Goal: Communication & Community: Share content

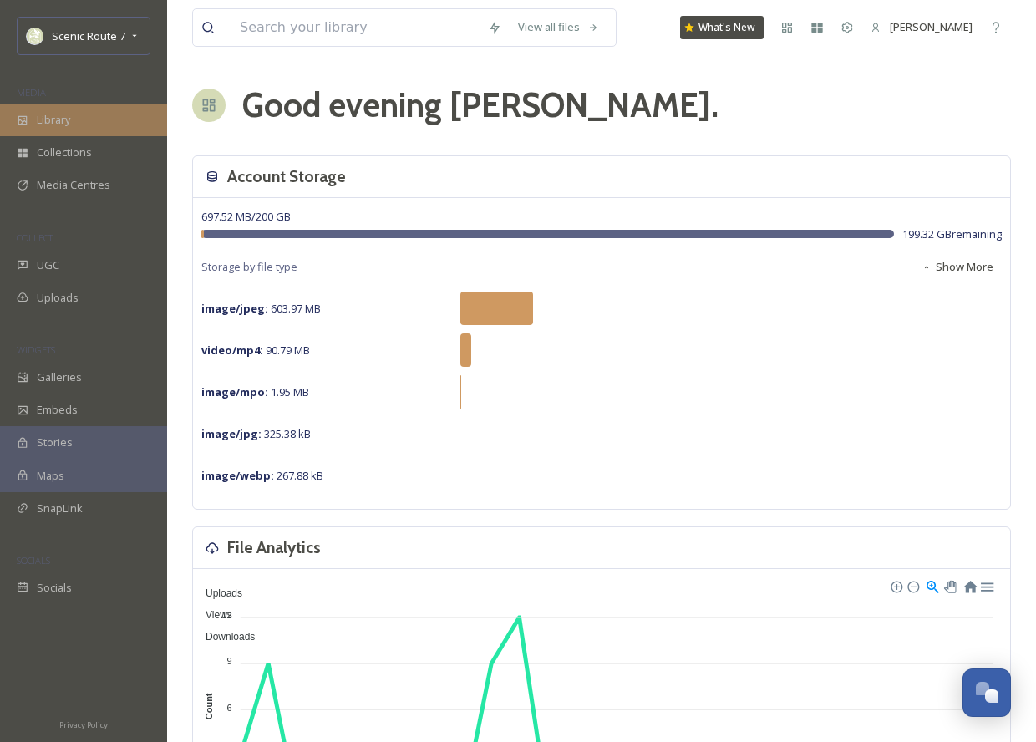
click at [60, 113] on span "Library" at bounding box center [53, 120] width 33 height 16
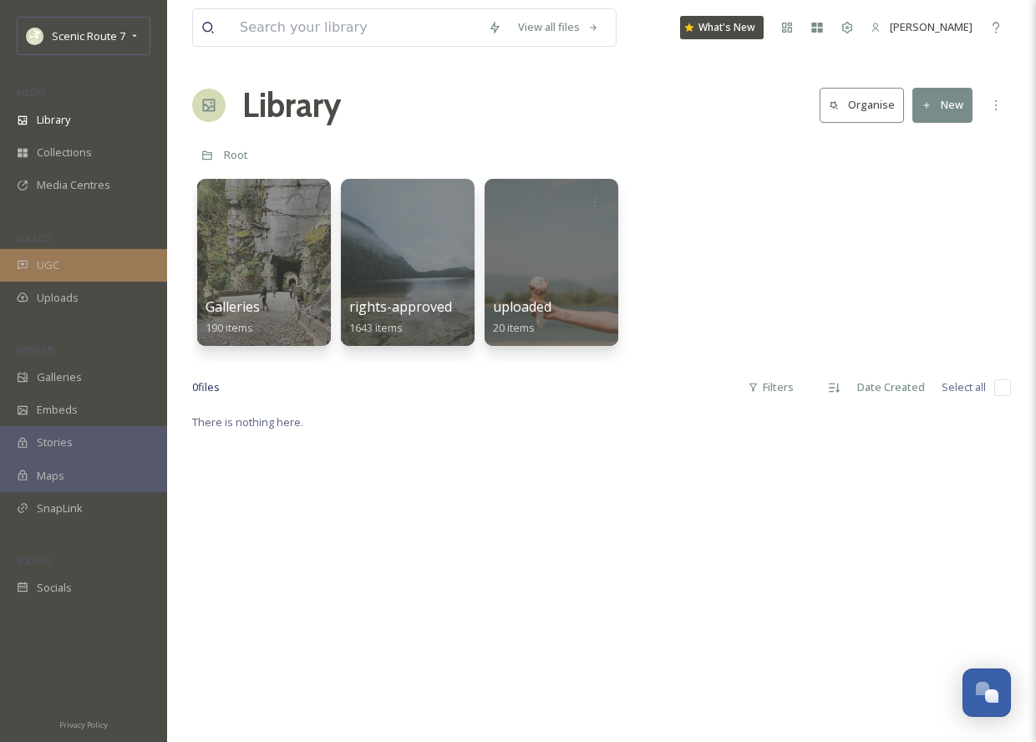
click at [90, 264] on div "UGC" at bounding box center [83, 265] width 167 height 33
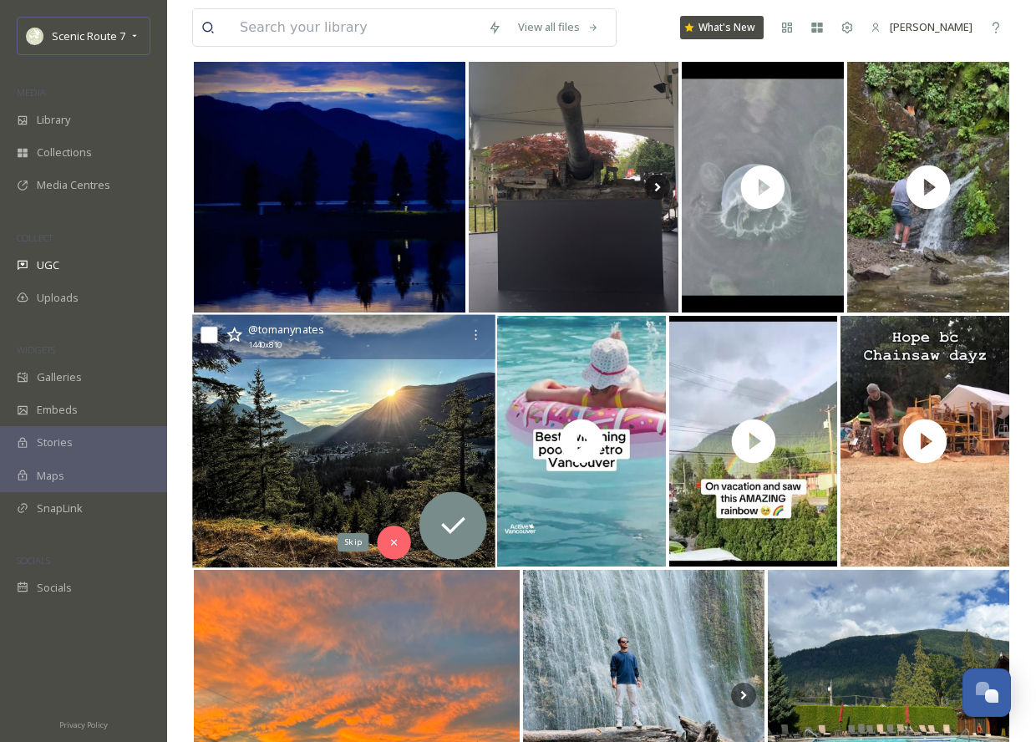
scroll to position [197, 0]
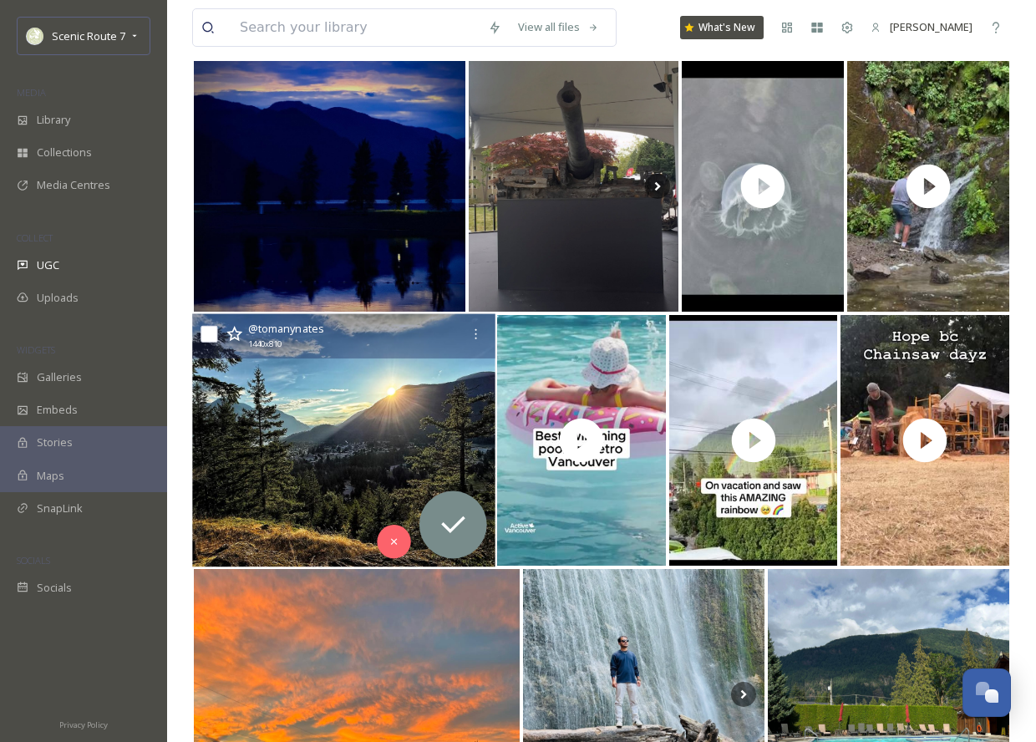
click at [347, 477] on img at bounding box center [343, 440] width 303 height 253
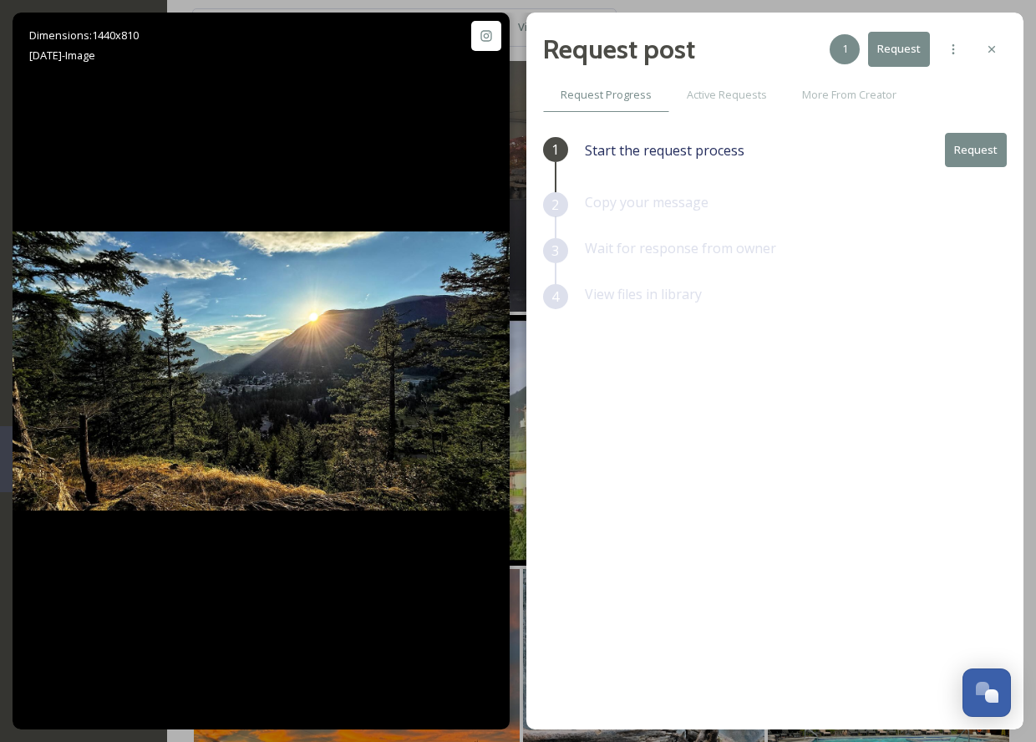
click at [976, 142] on button "Request" at bounding box center [976, 150] width 62 height 34
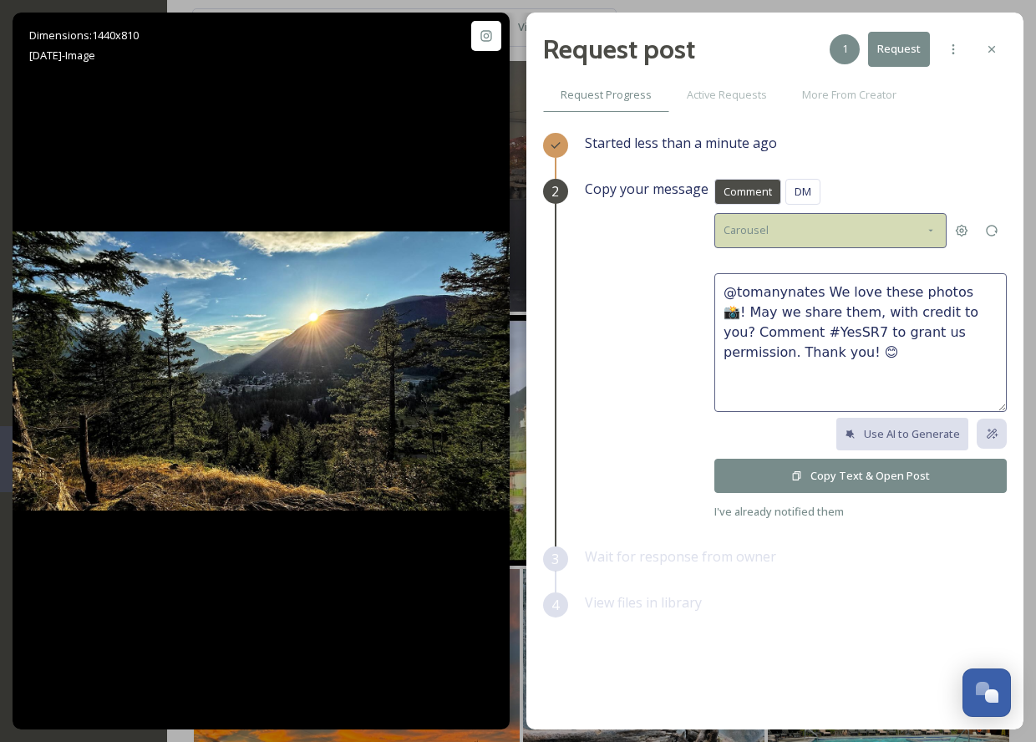
click at [941, 228] on div "Carousel" at bounding box center [830, 230] width 232 height 34
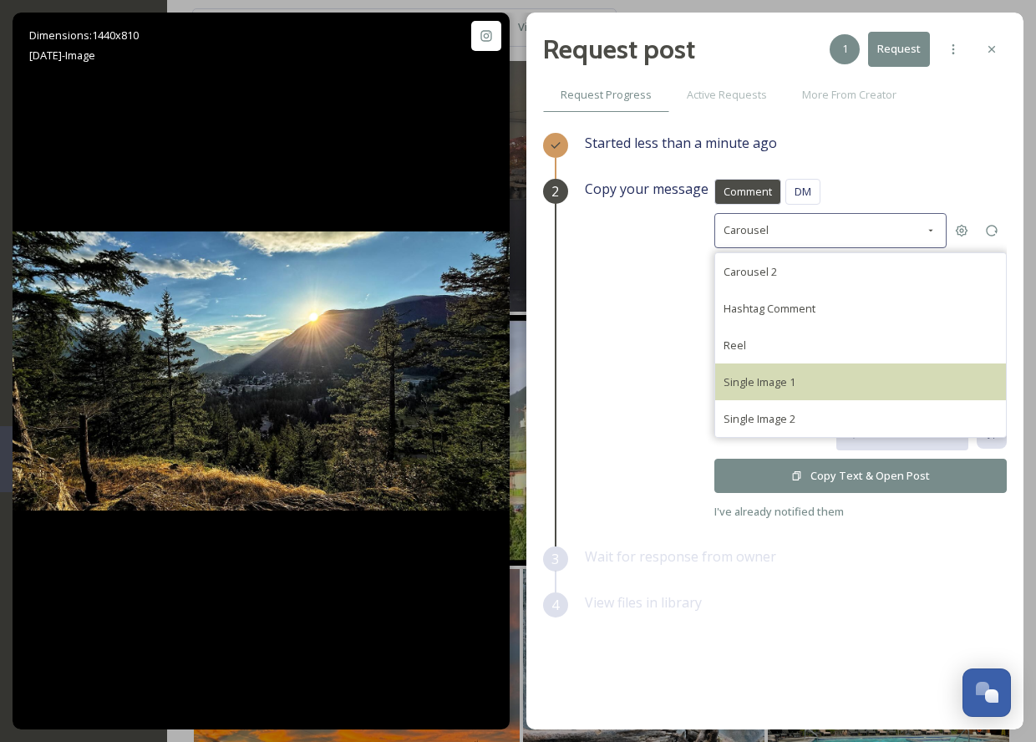
click at [779, 378] on span "Single Image 1" at bounding box center [759, 381] width 72 height 15
type textarea "@tomanynates This photo is fantastic! If it's okay with you, we'd love to share…"
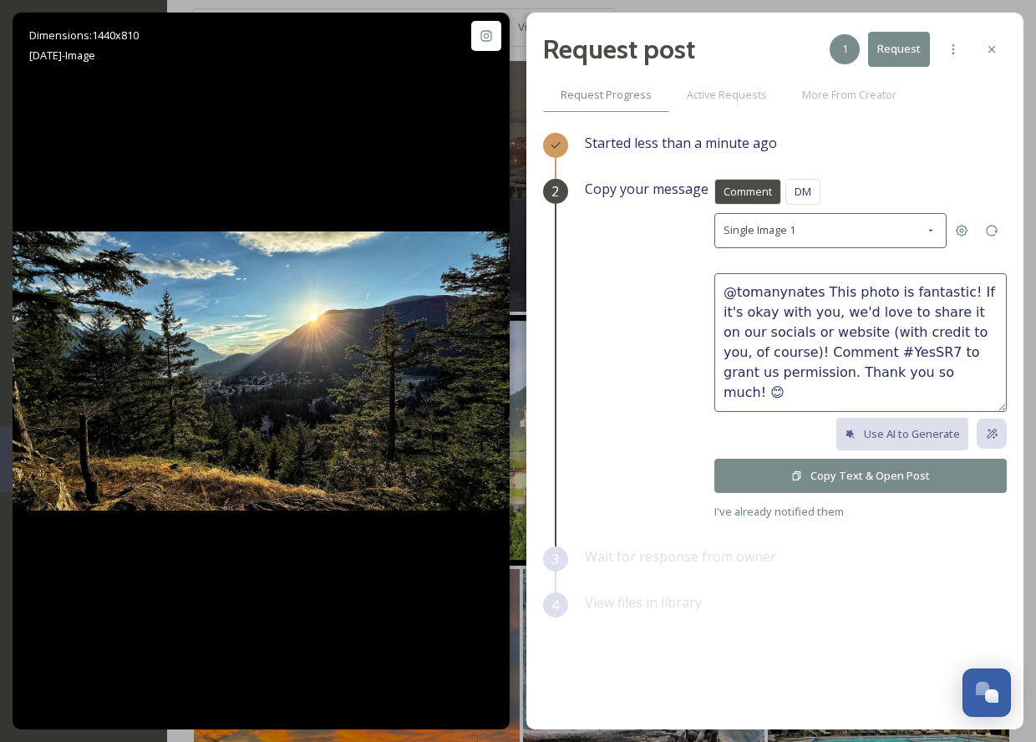
click at [772, 474] on button "Copy Text & Open Post" at bounding box center [860, 476] width 292 height 34
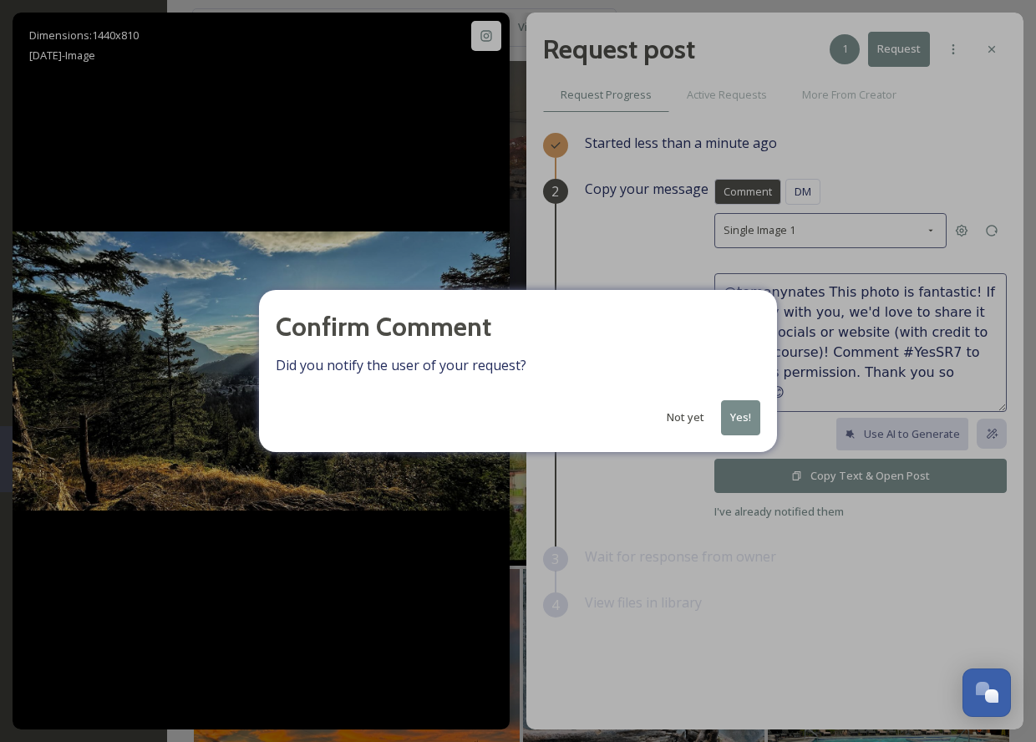
click at [748, 424] on button "Yes!" at bounding box center [740, 417] width 39 height 34
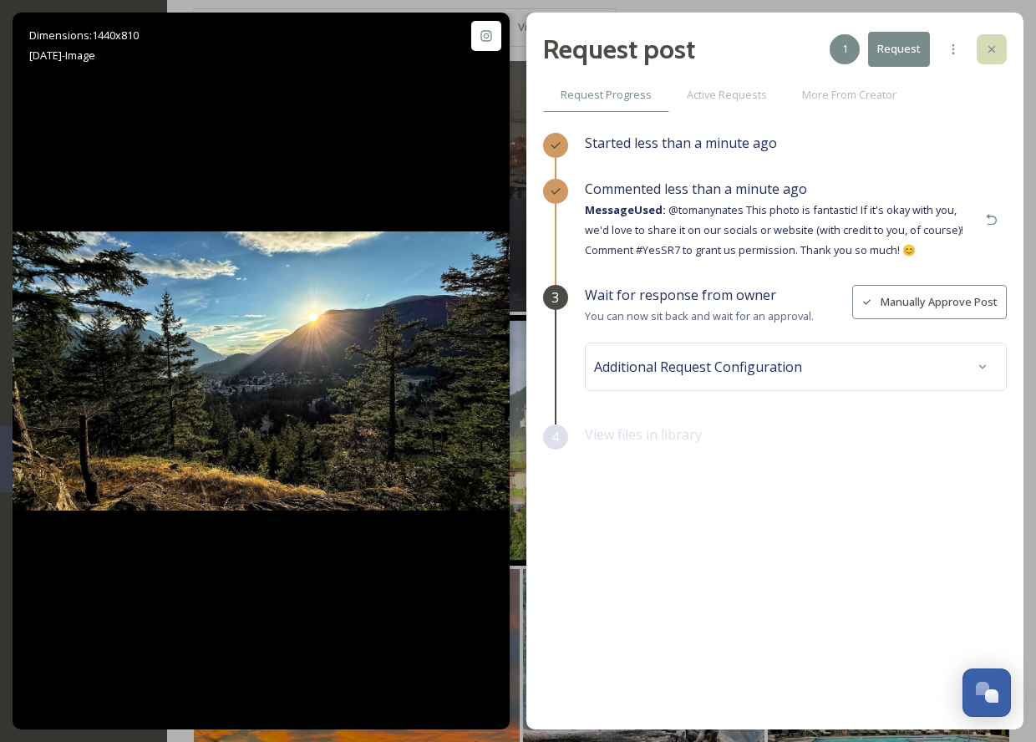
click at [991, 60] on div at bounding box center [991, 49] width 30 height 30
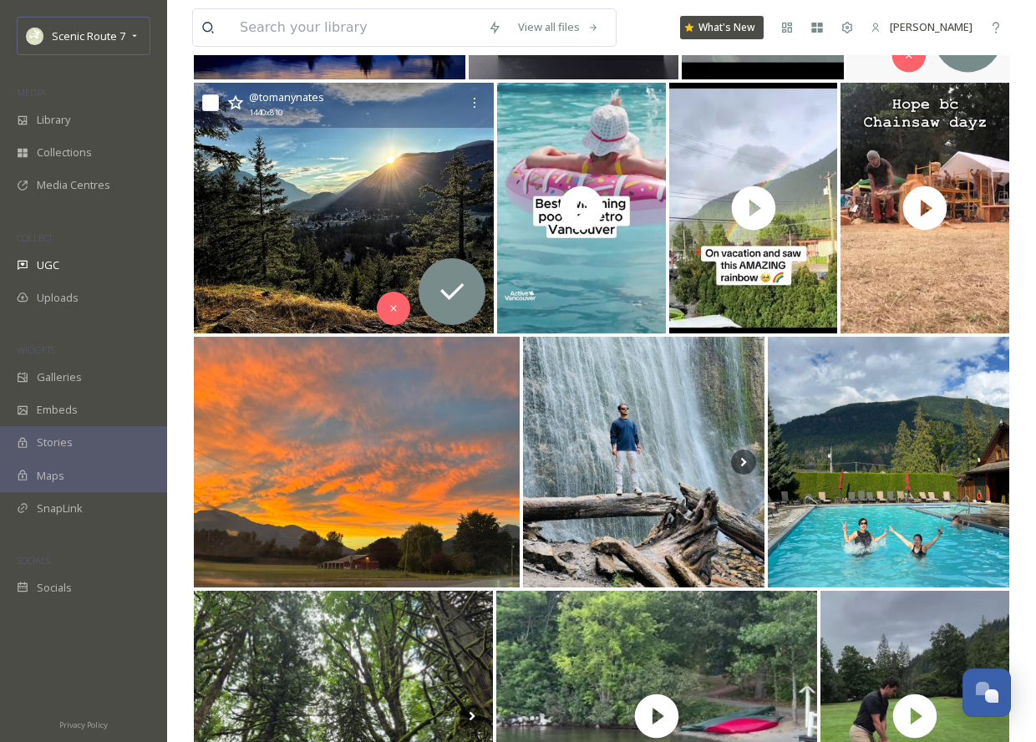
scroll to position [525, 0]
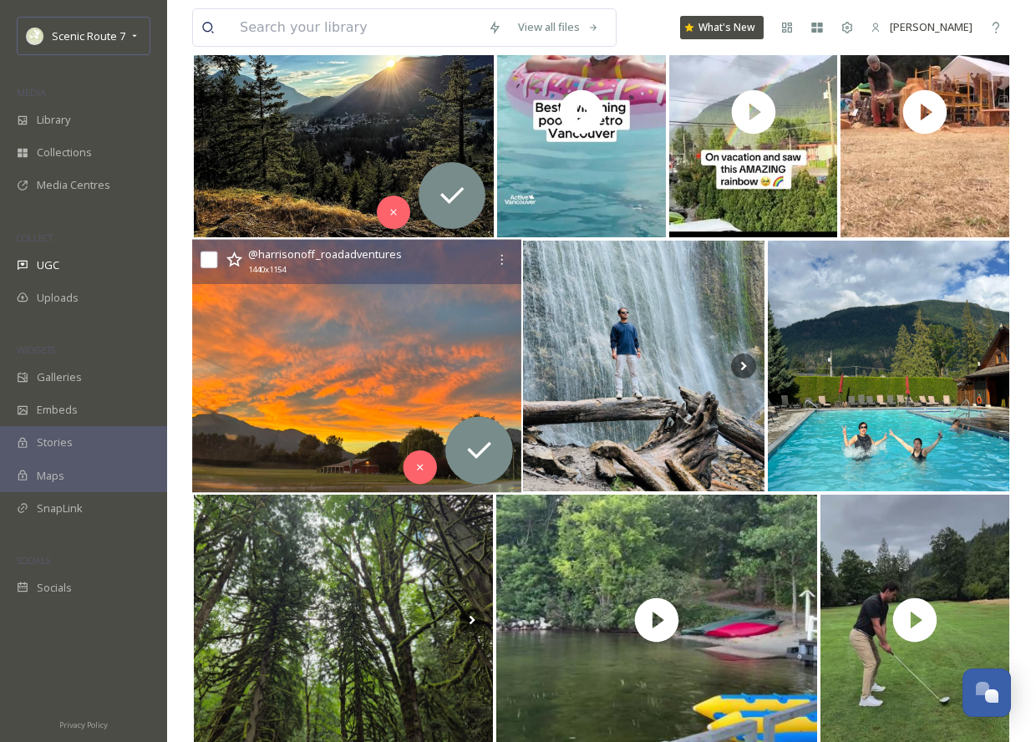
click at [318, 370] on img at bounding box center [356, 366] width 329 height 253
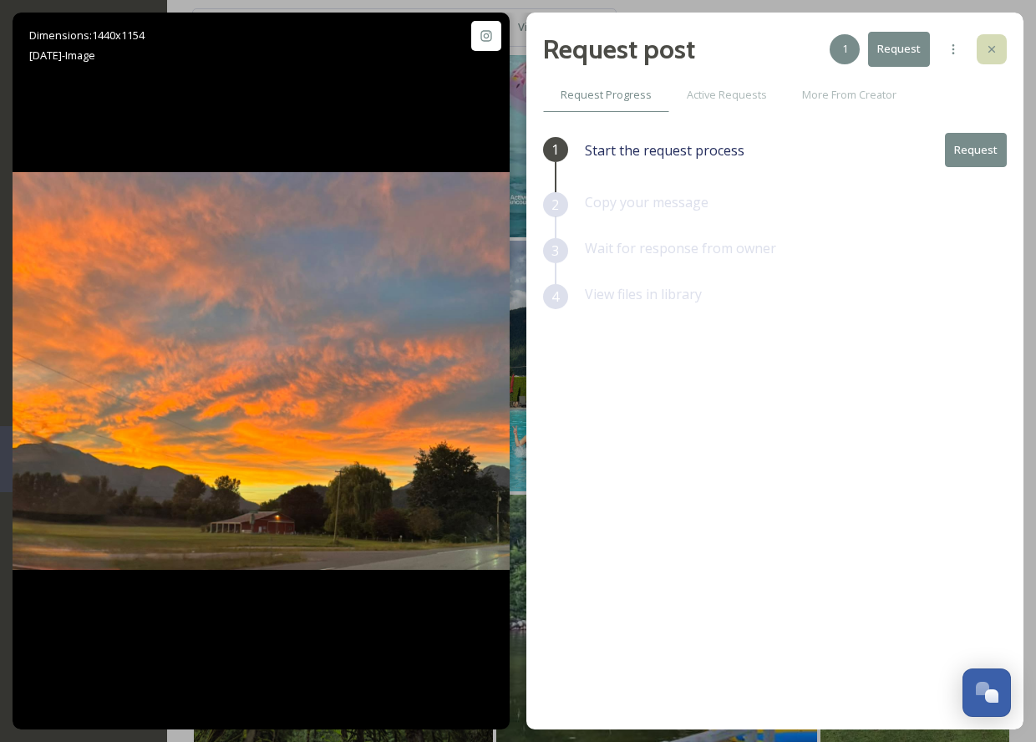
click at [987, 46] on icon at bounding box center [991, 49] width 13 height 13
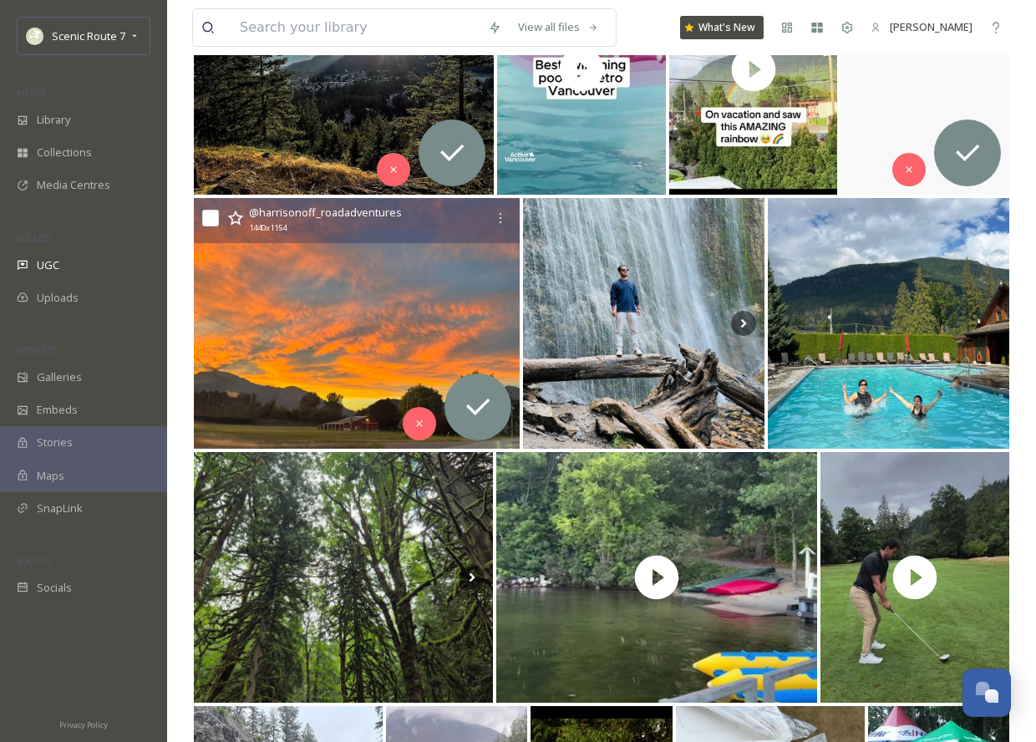
scroll to position [581, 0]
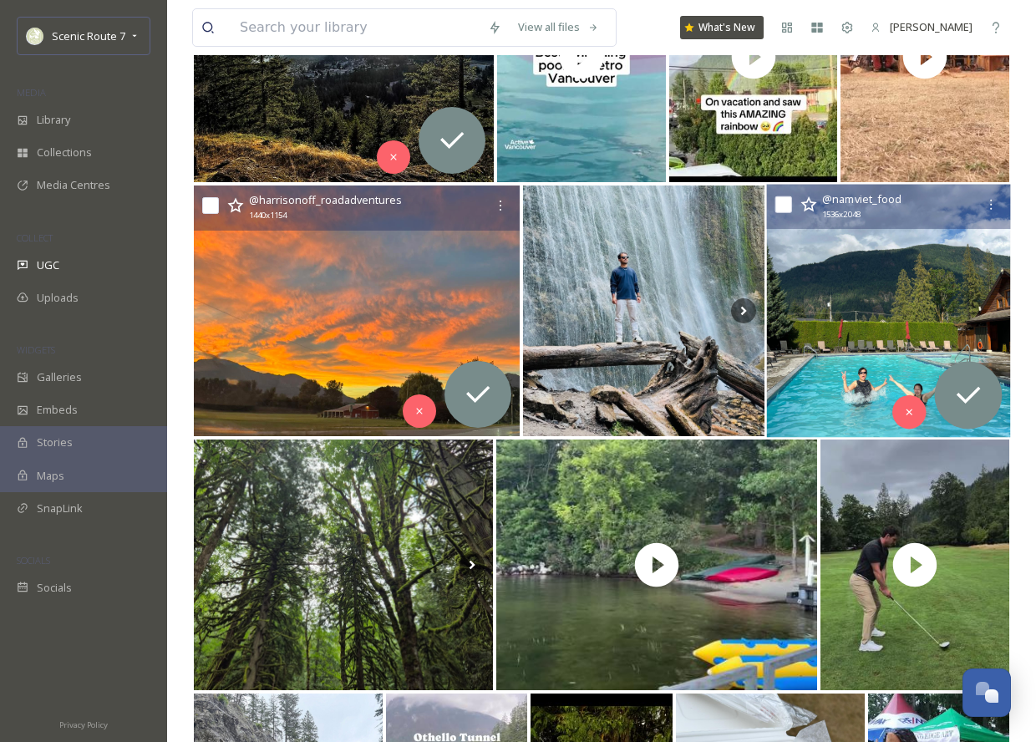
click at [865, 352] on img at bounding box center [889, 311] width 244 height 253
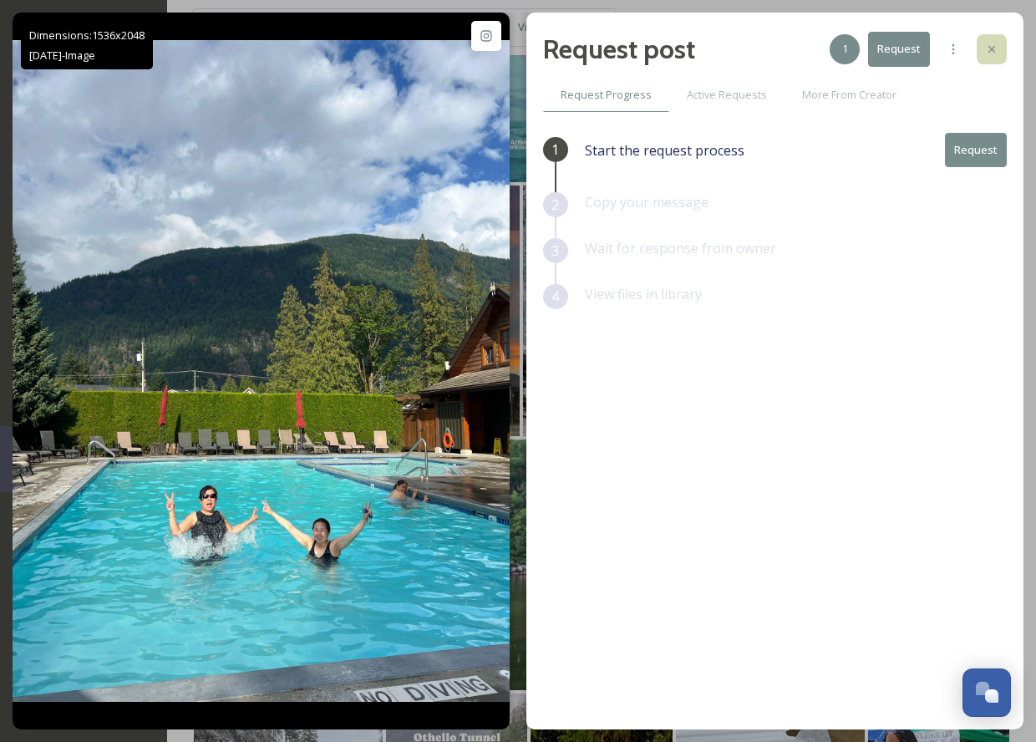
click at [993, 52] on icon at bounding box center [991, 49] width 13 height 13
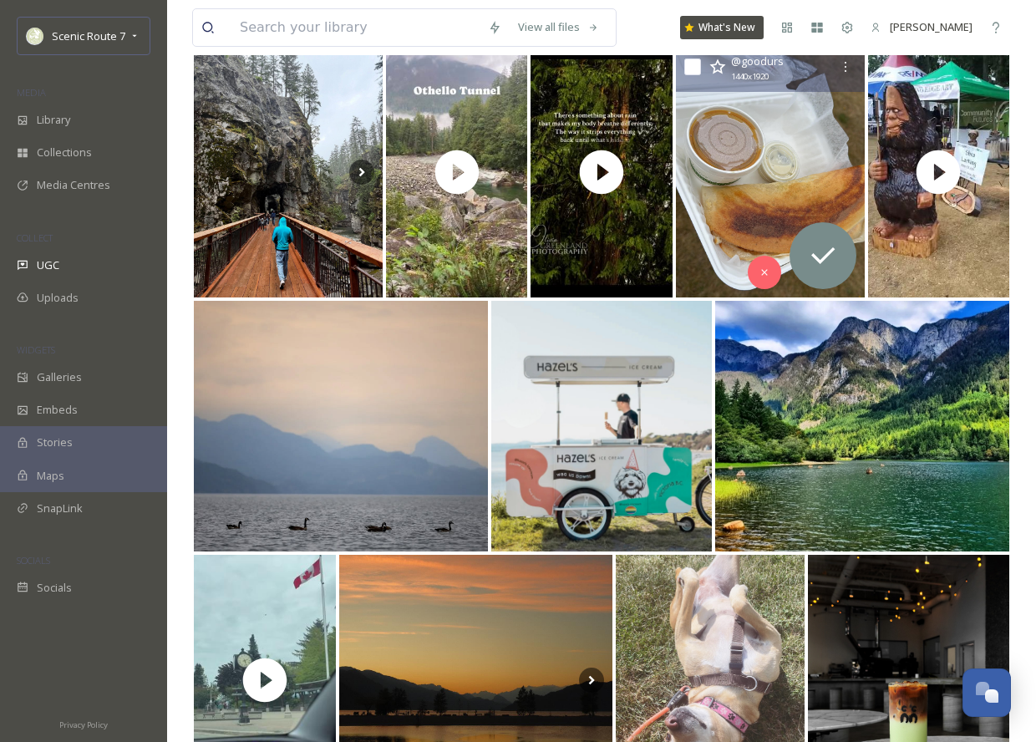
scroll to position [1233, 0]
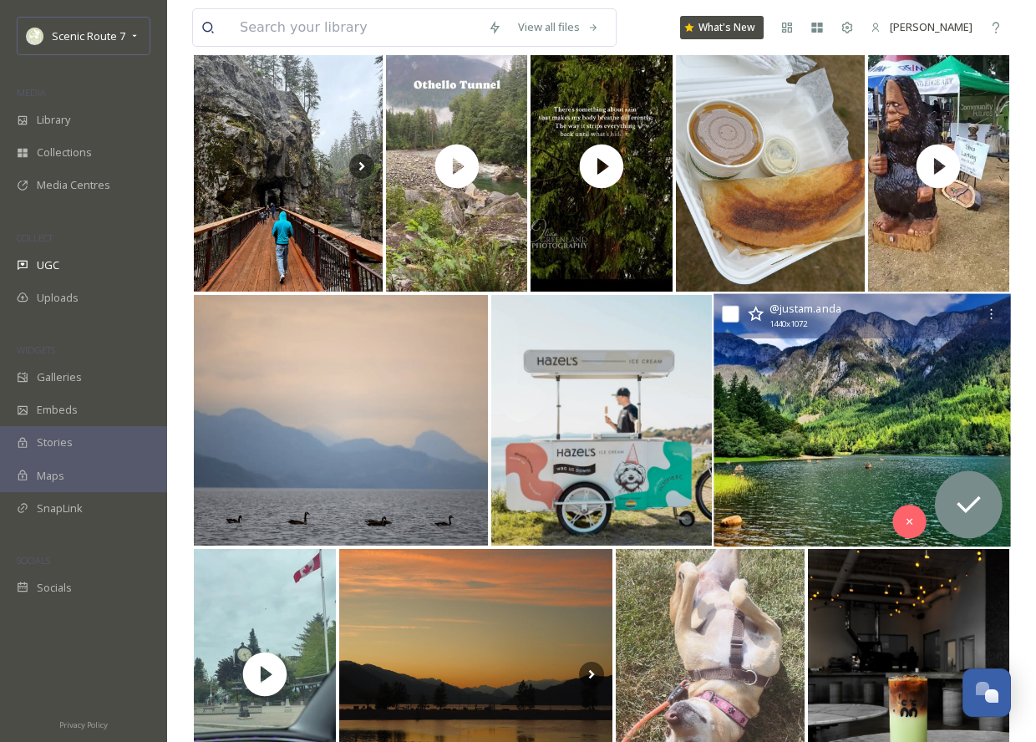
click at [799, 455] on img at bounding box center [862, 420] width 297 height 253
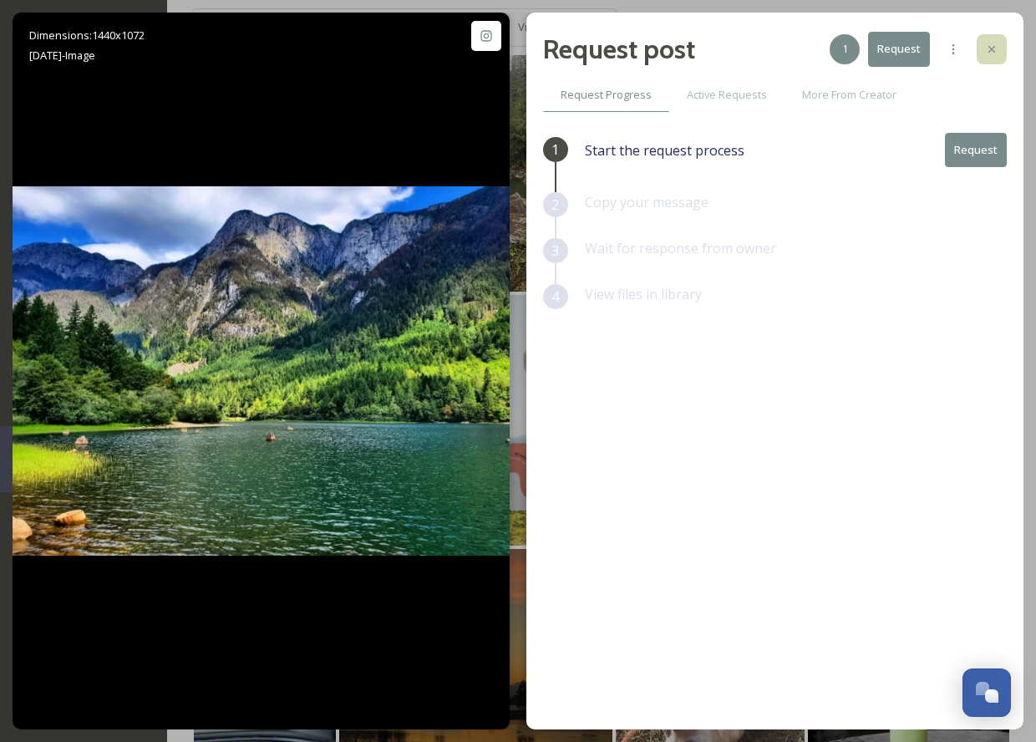
click at [989, 45] on icon at bounding box center [991, 49] width 13 height 13
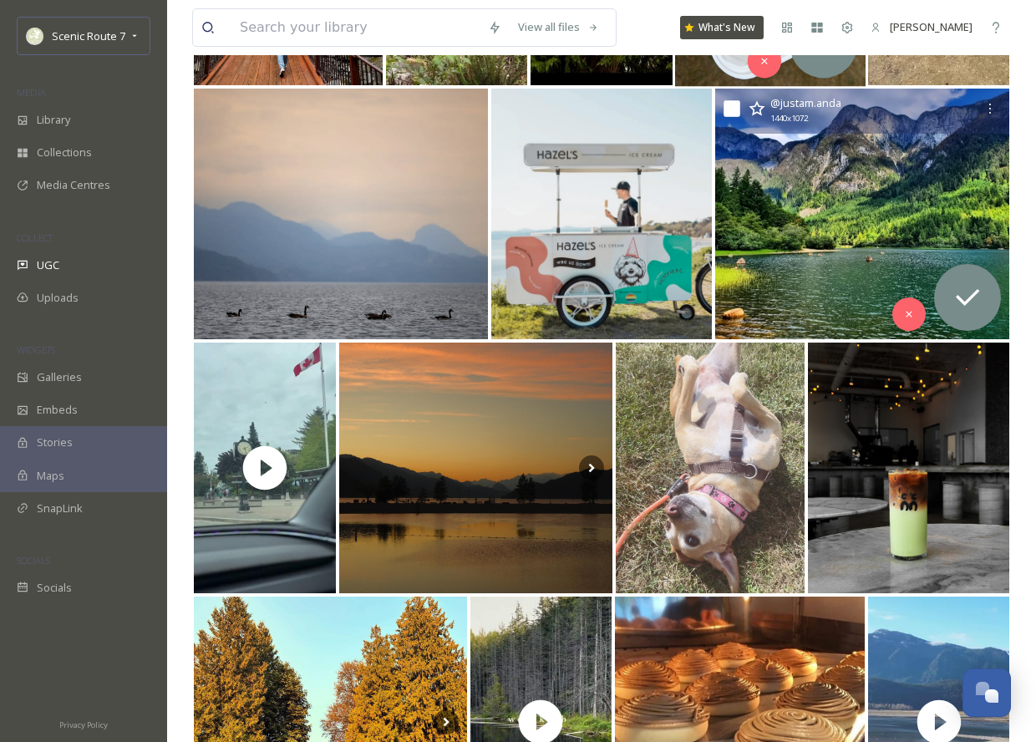
scroll to position [1574, 0]
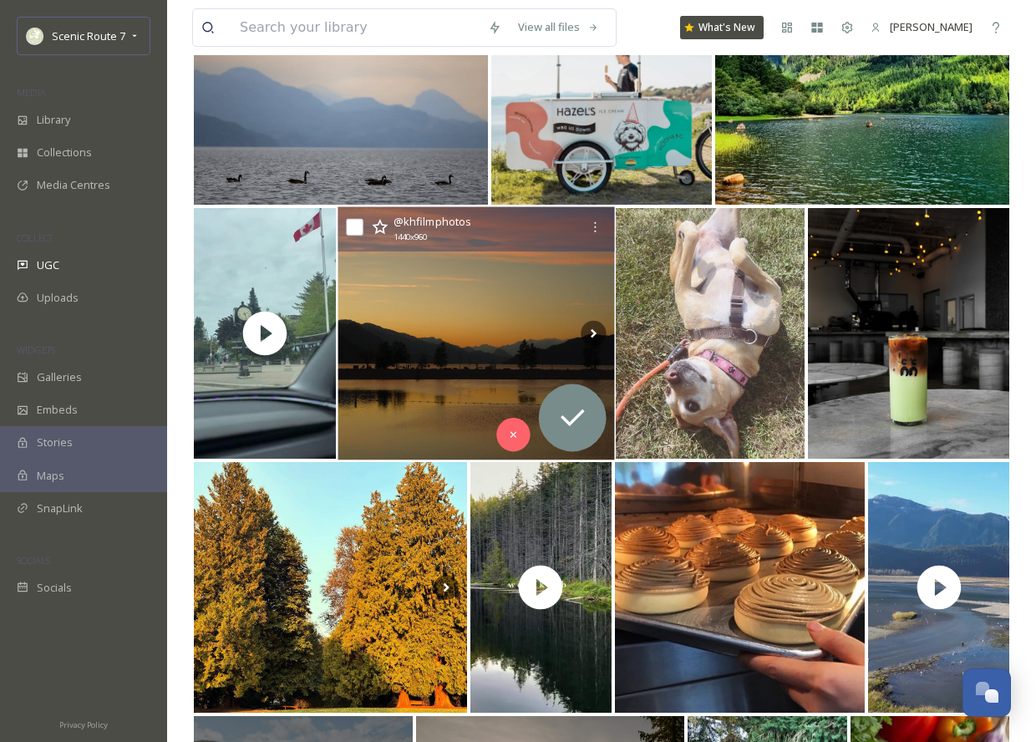
click at [387, 363] on img at bounding box center [475, 333] width 276 height 253
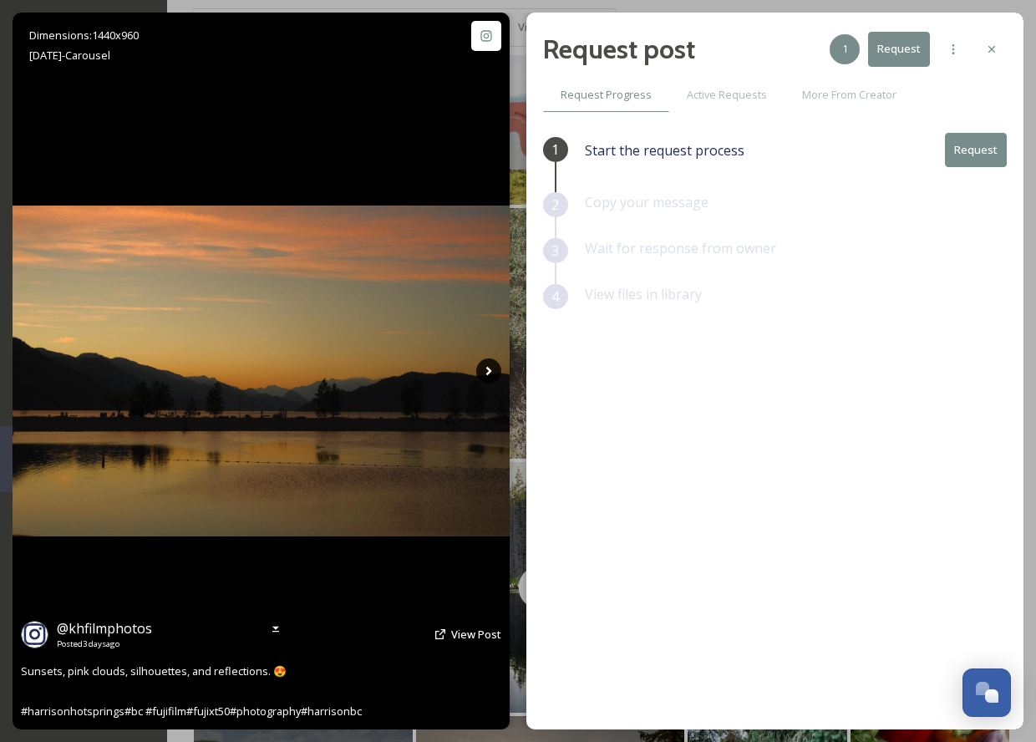
click at [491, 367] on icon at bounding box center [488, 370] width 25 height 25
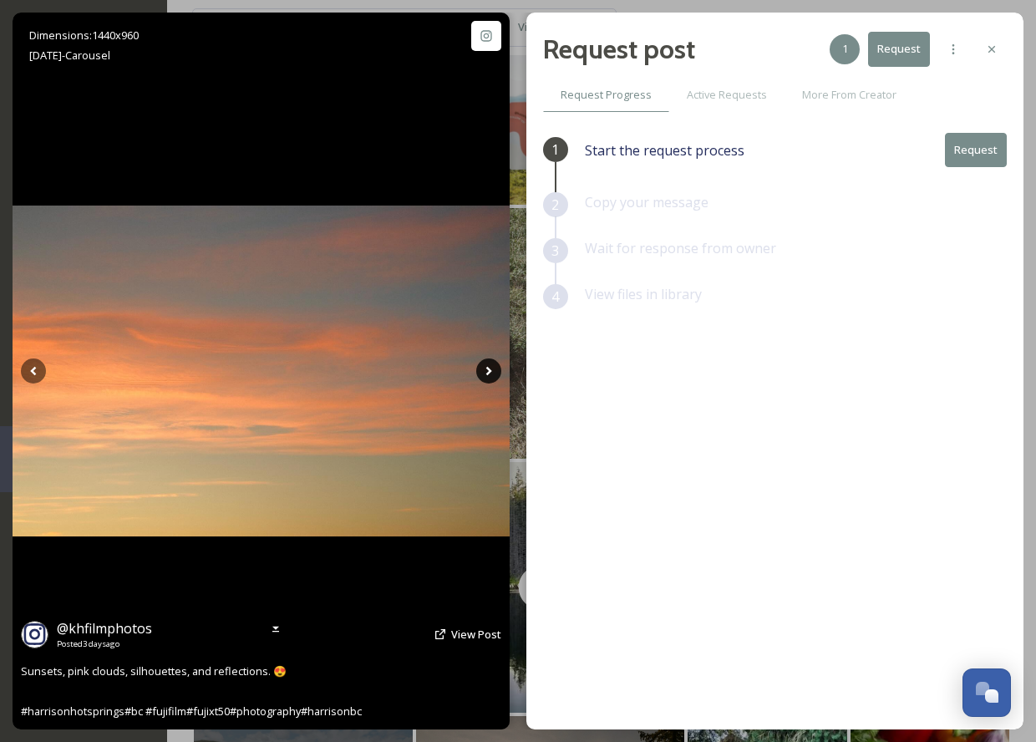
click at [491, 368] on icon at bounding box center [488, 370] width 25 height 25
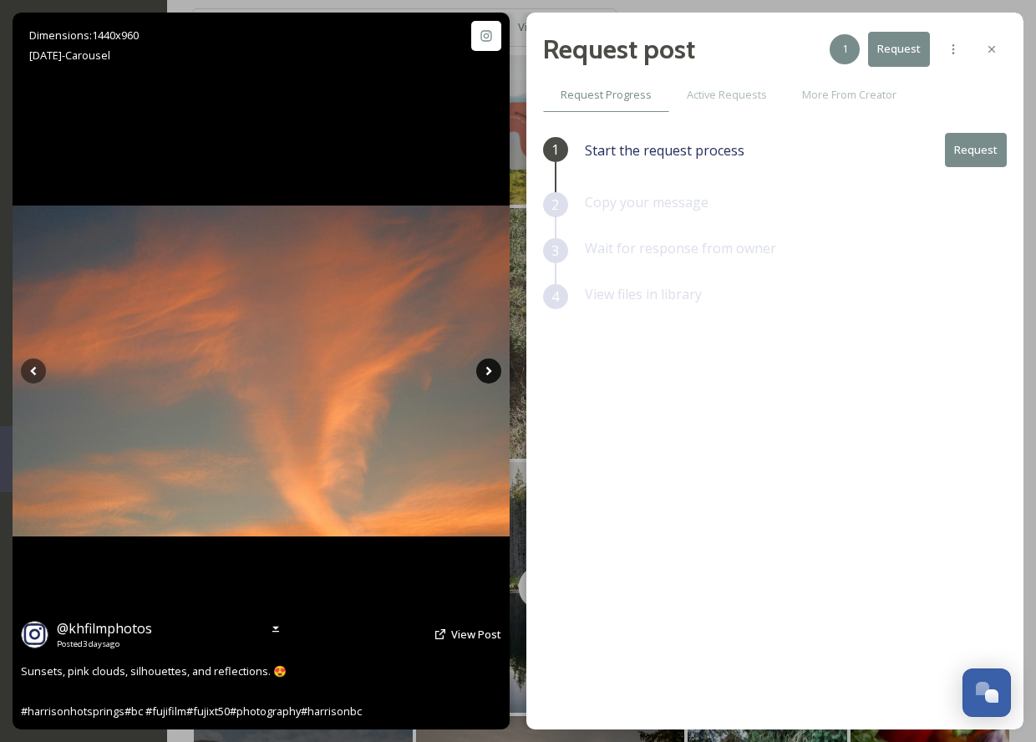
click at [491, 368] on icon at bounding box center [488, 370] width 25 height 25
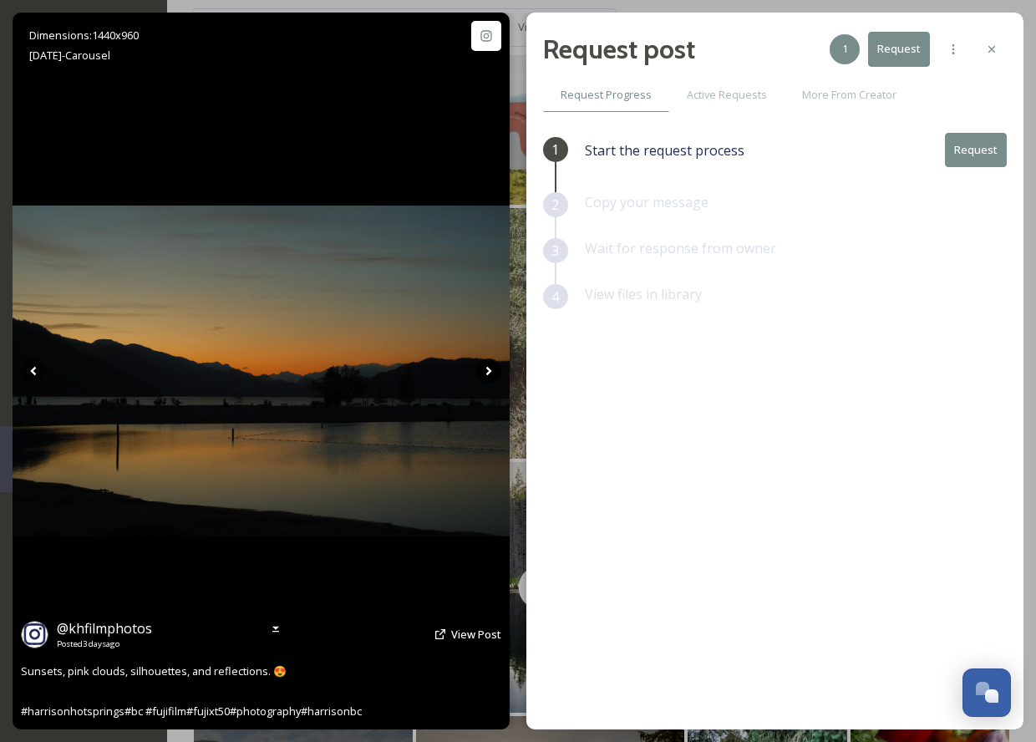
click at [491, 369] on icon at bounding box center [488, 370] width 25 height 25
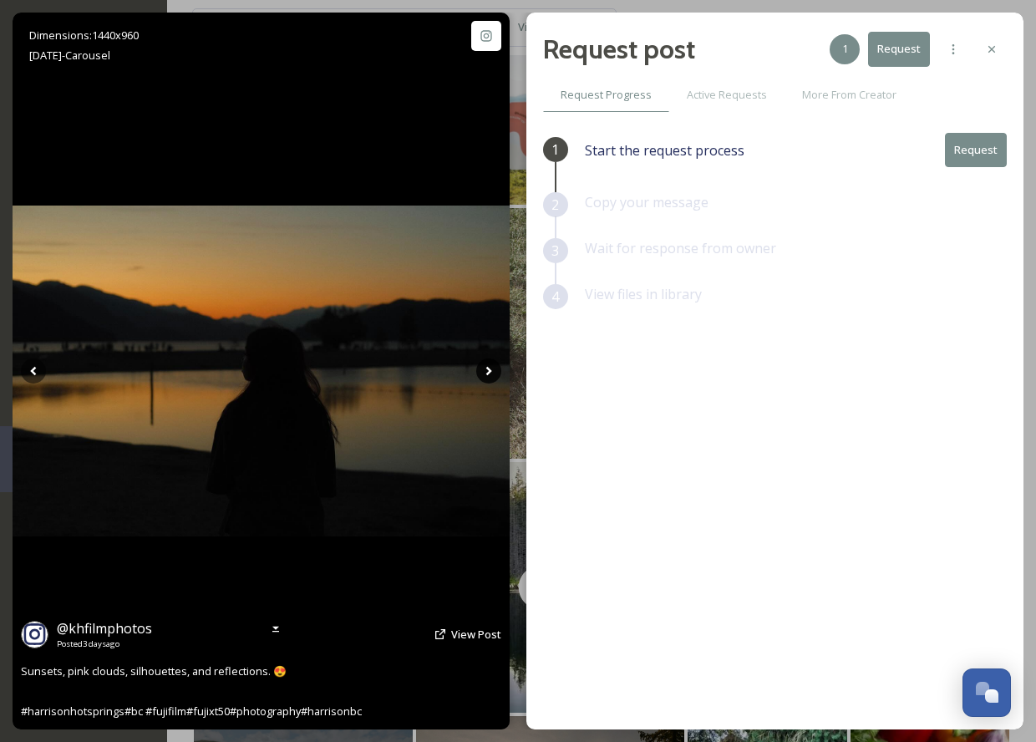
click at [491, 371] on icon at bounding box center [488, 370] width 25 height 25
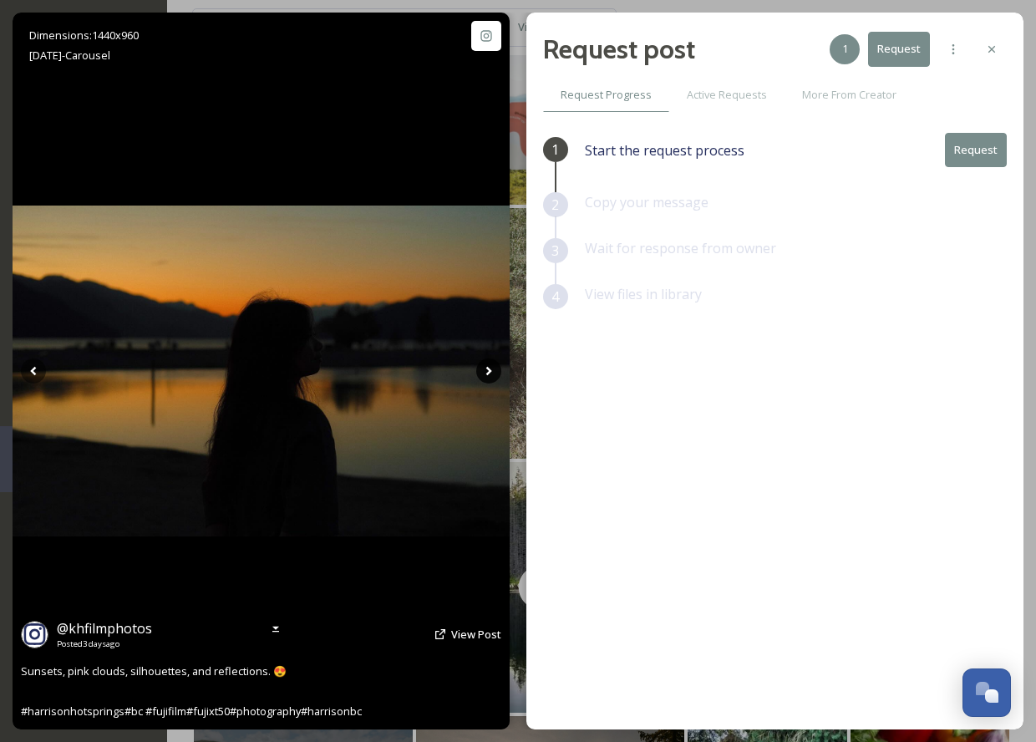
click at [487, 369] on icon at bounding box center [488, 371] width 6 height 9
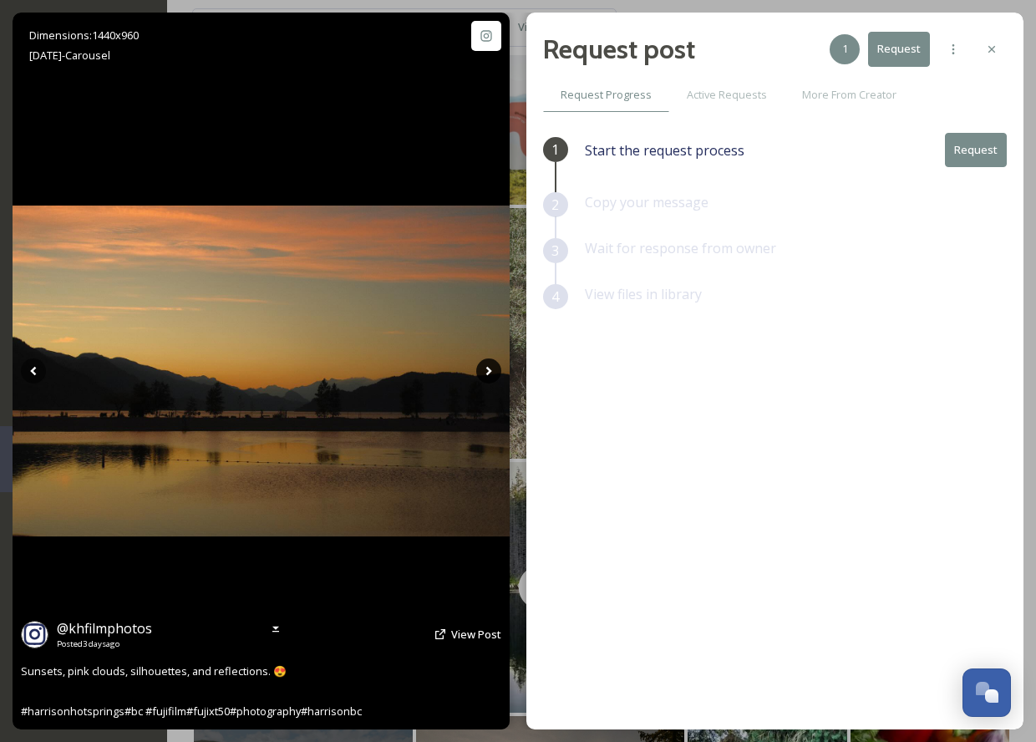
click at [487, 369] on icon at bounding box center [488, 371] width 6 height 9
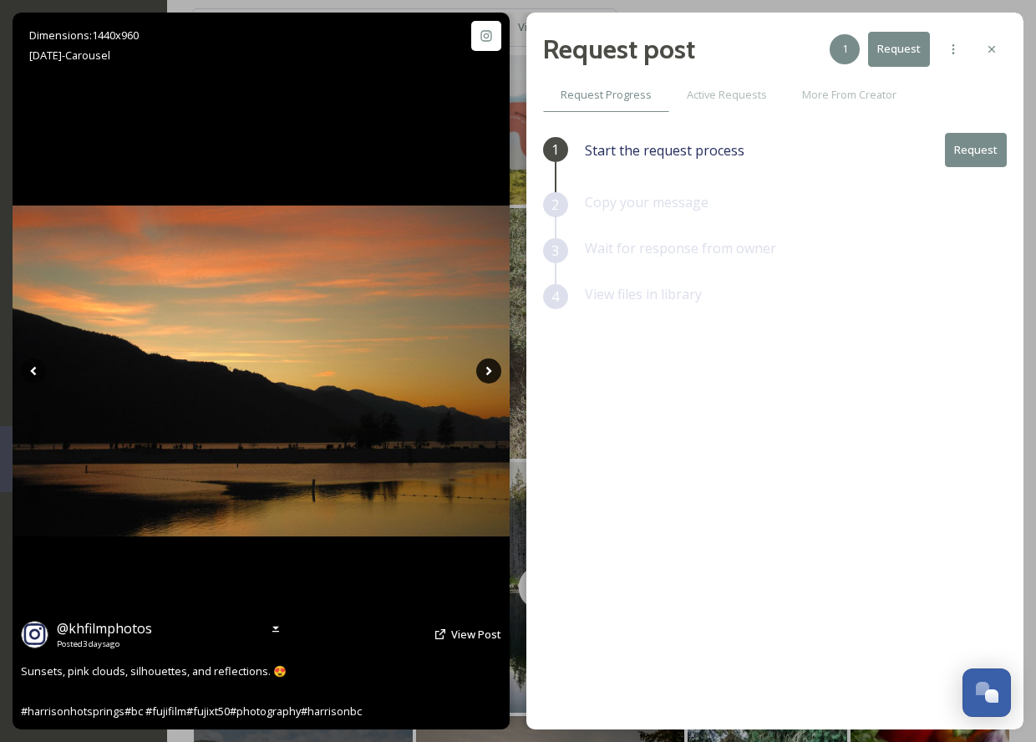
click at [487, 372] on icon at bounding box center [488, 371] width 6 height 9
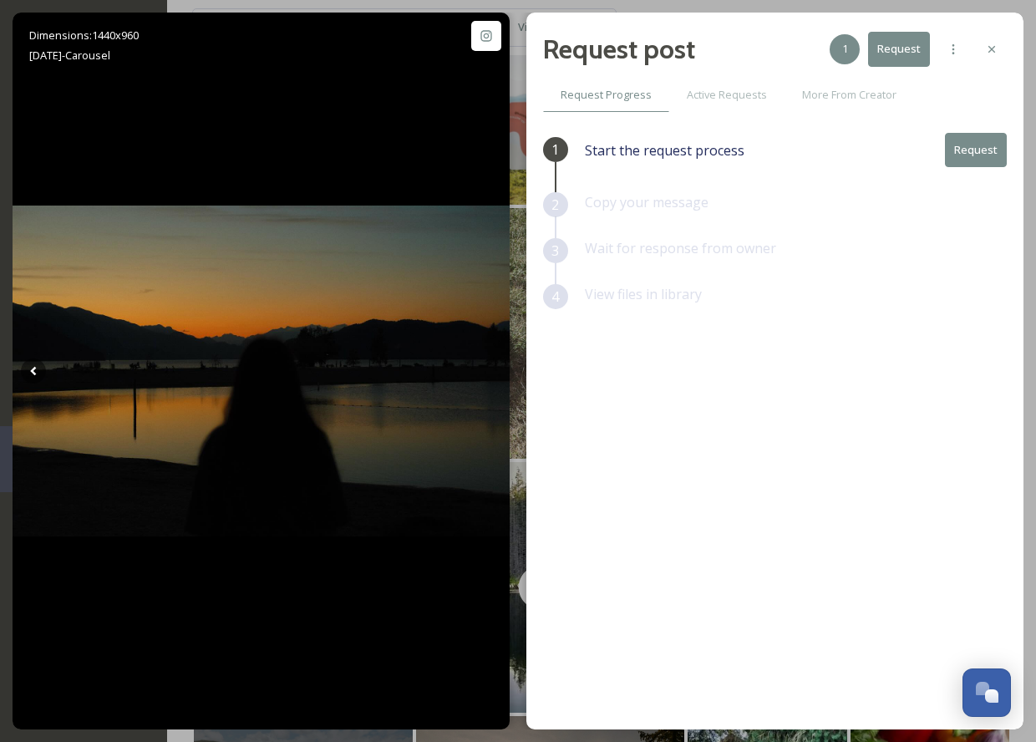
click at [977, 144] on button "Request" at bounding box center [976, 150] width 62 height 34
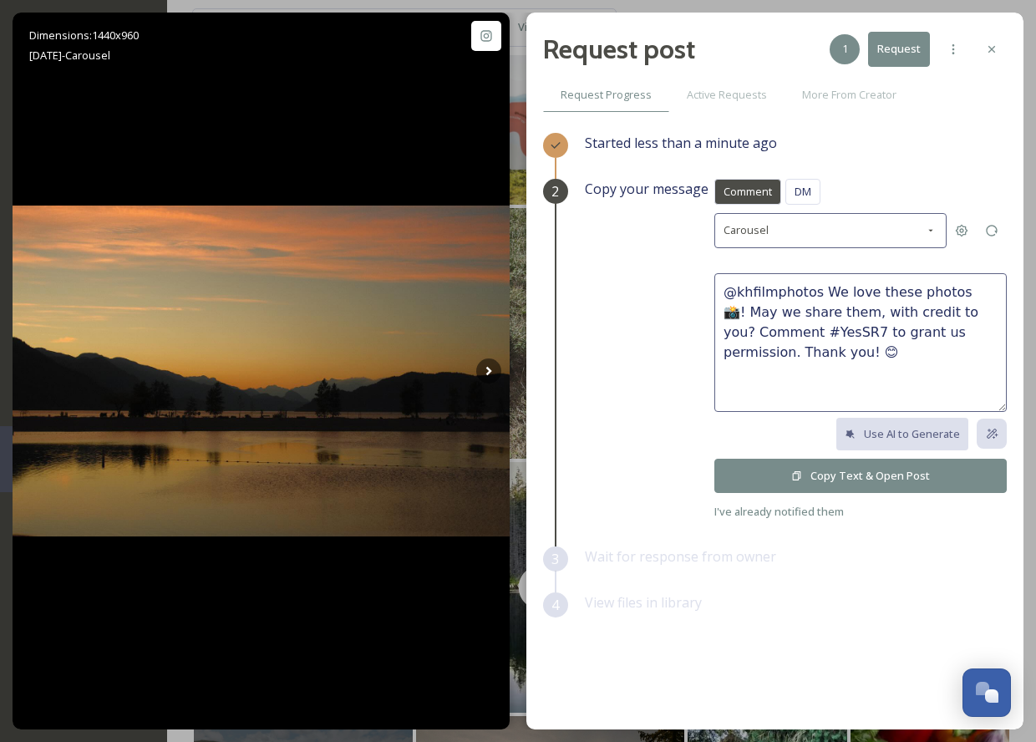
click at [860, 469] on button "Copy Text & Open Post" at bounding box center [860, 476] width 292 height 34
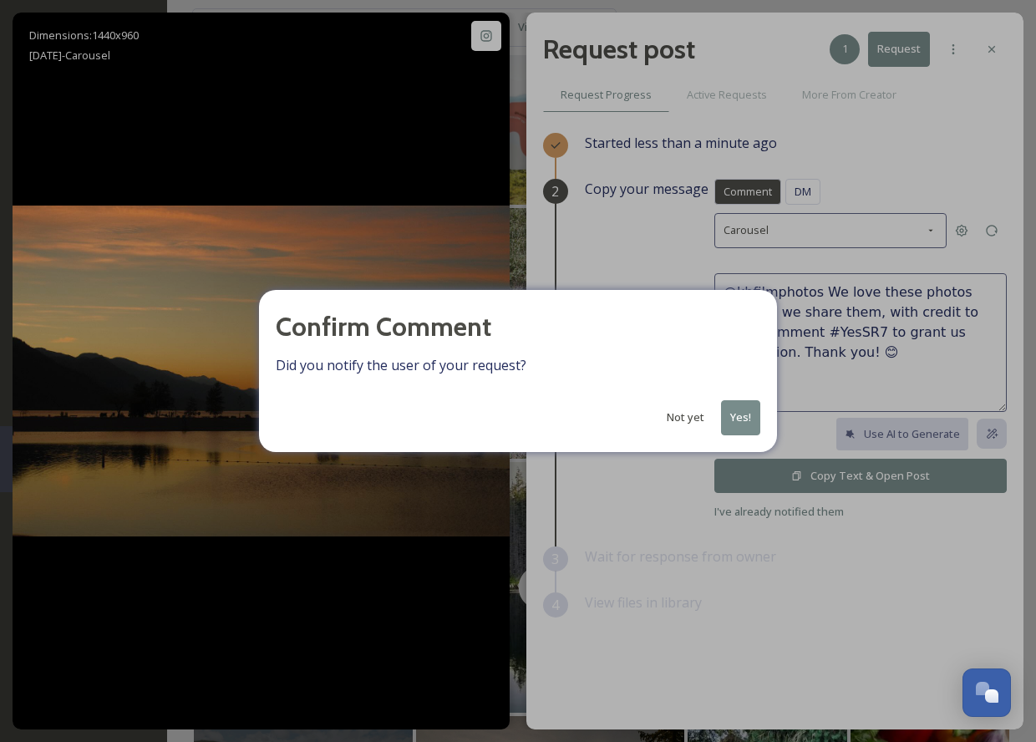
click at [736, 410] on button "Yes!" at bounding box center [740, 417] width 39 height 34
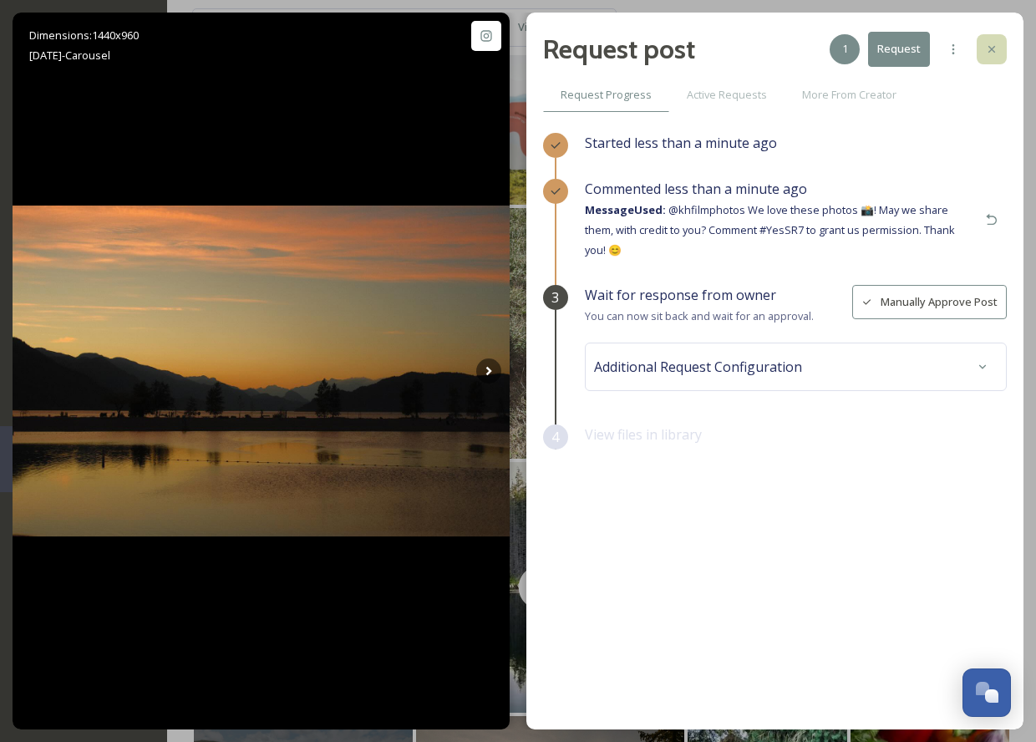
click at [992, 46] on icon at bounding box center [991, 49] width 13 height 13
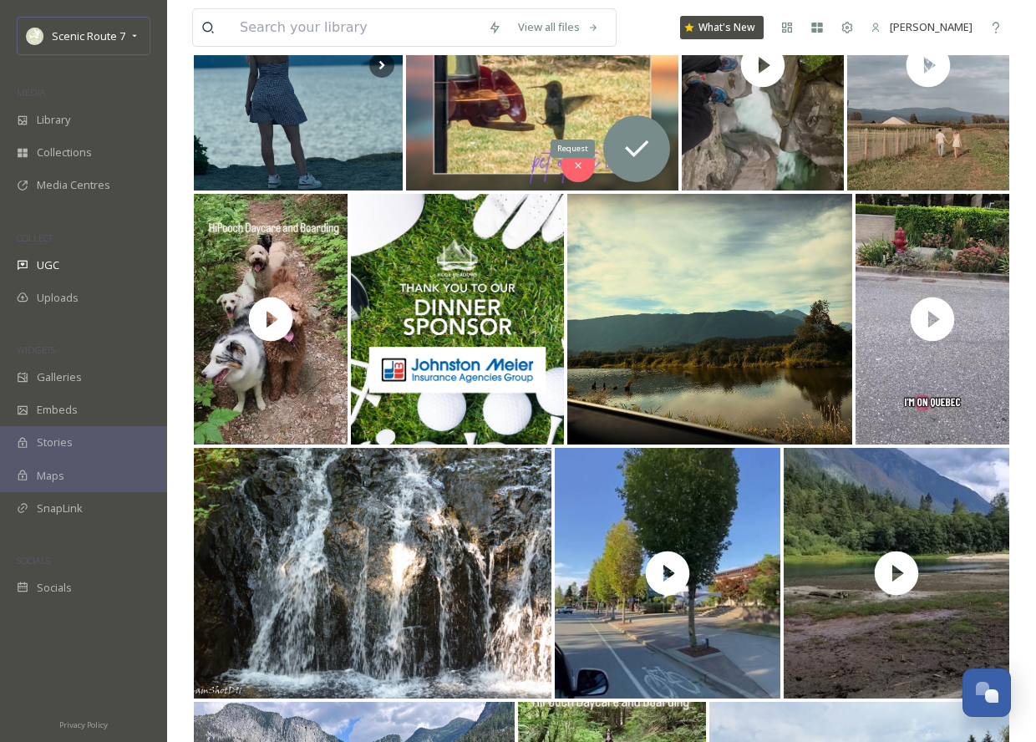
scroll to position [2614, 0]
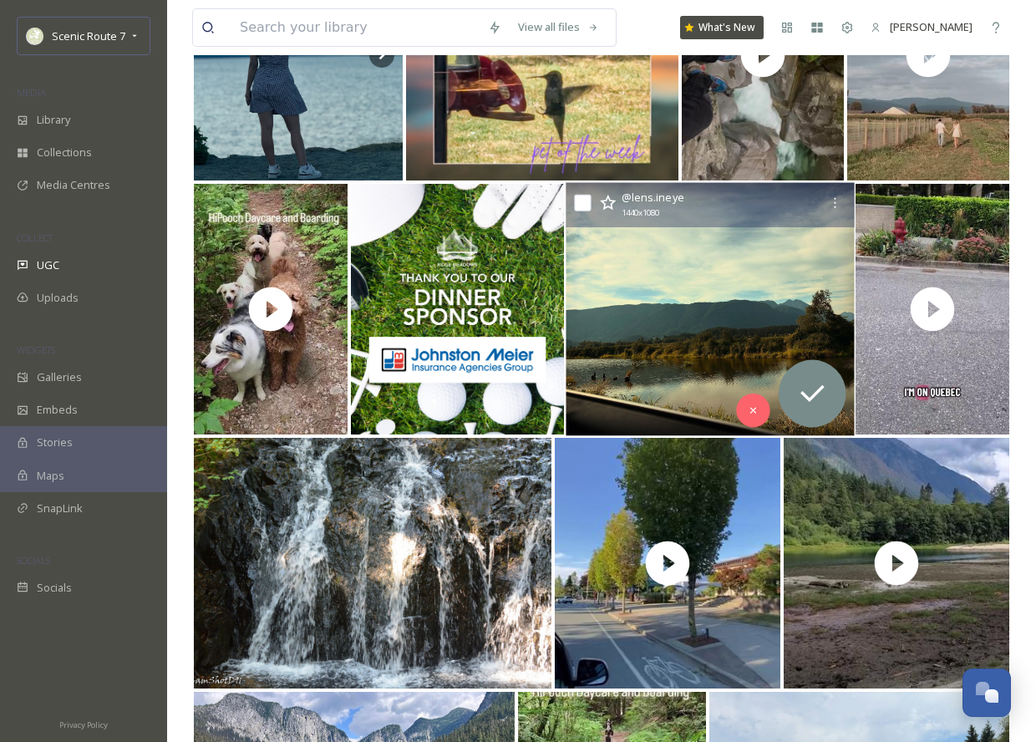
click at [730, 326] on img at bounding box center [710, 309] width 288 height 253
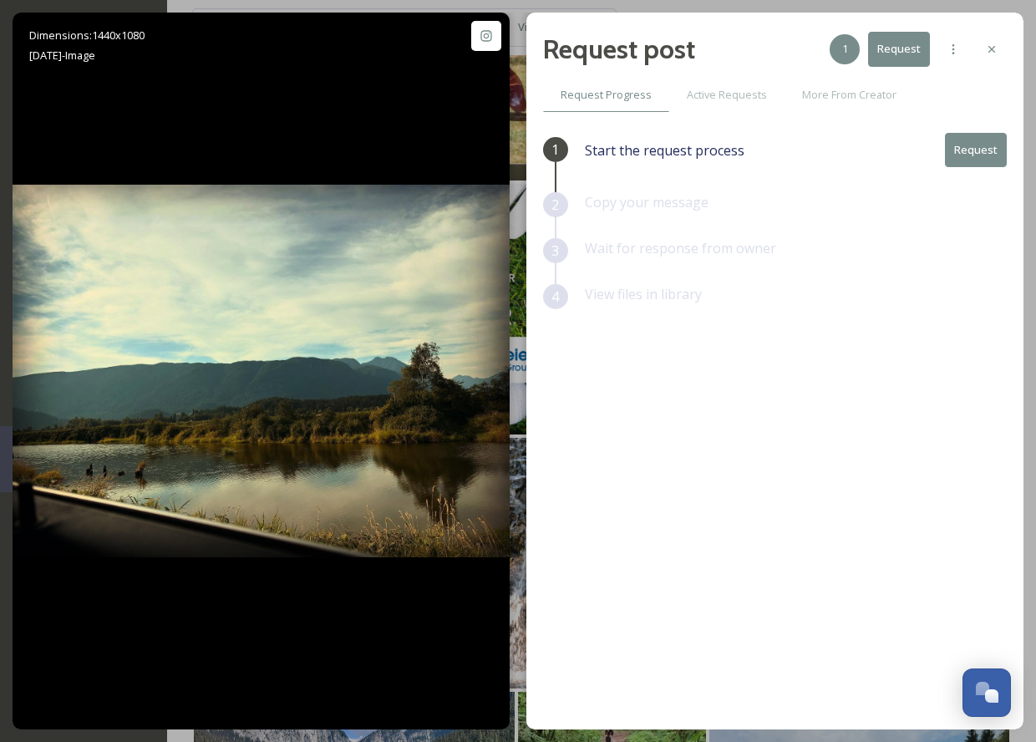
click at [971, 155] on button "Request" at bounding box center [976, 150] width 62 height 34
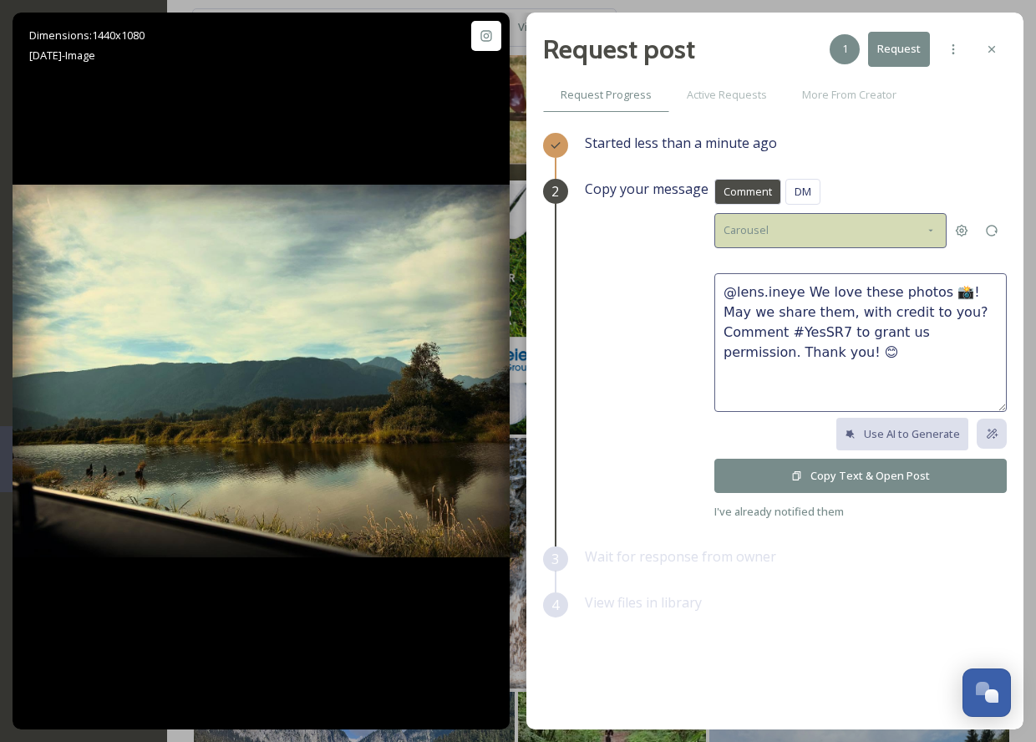
click at [831, 227] on div "Carousel" at bounding box center [830, 230] width 232 height 34
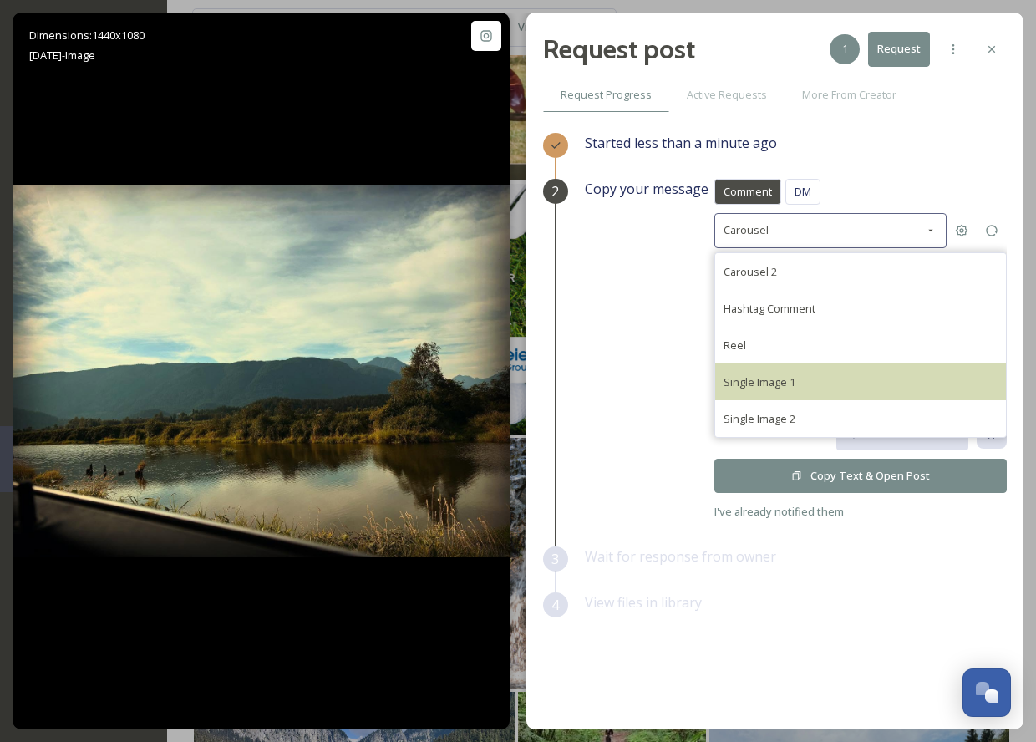
click at [768, 375] on span "Single Image 1" at bounding box center [759, 381] width 72 height 15
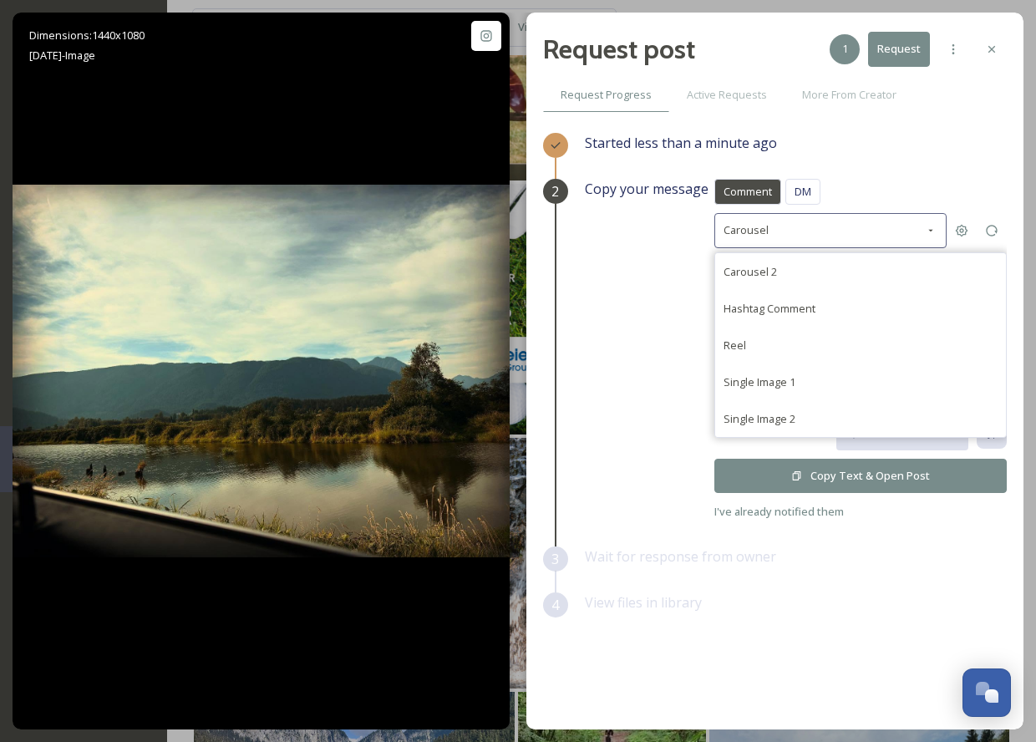
type textarea "@lens.ineye This photo is fantastic! If it's okay with you, we'd love to share …"
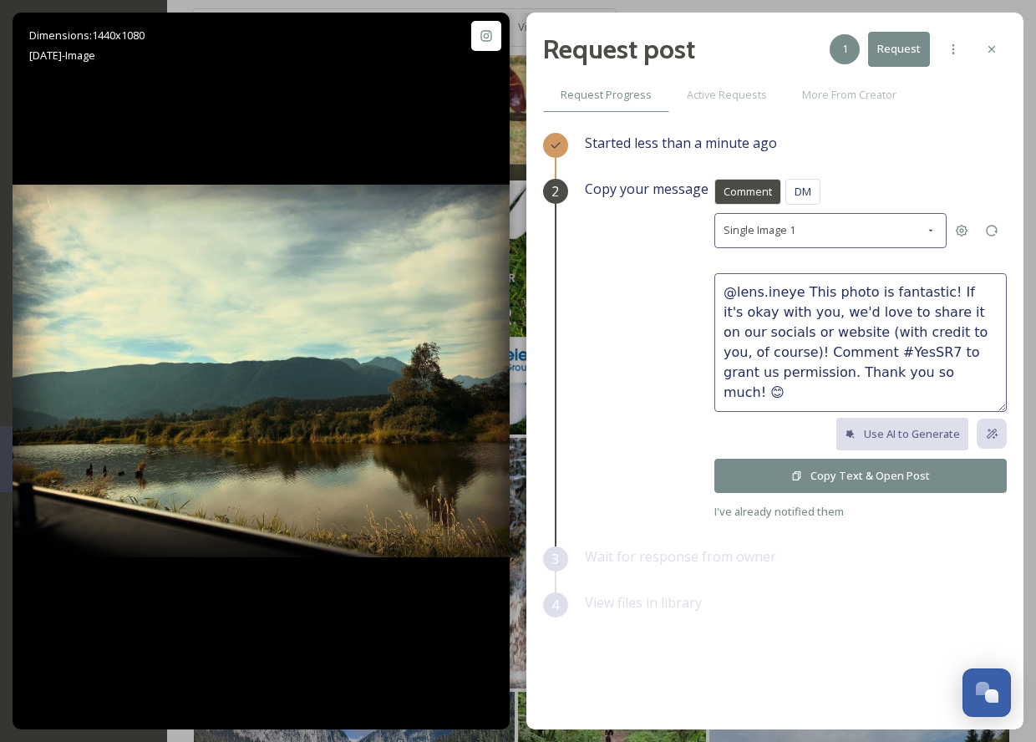
click at [834, 474] on button "Copy Text & Open Post" at bounding box center [860, 476] width 292 height 34
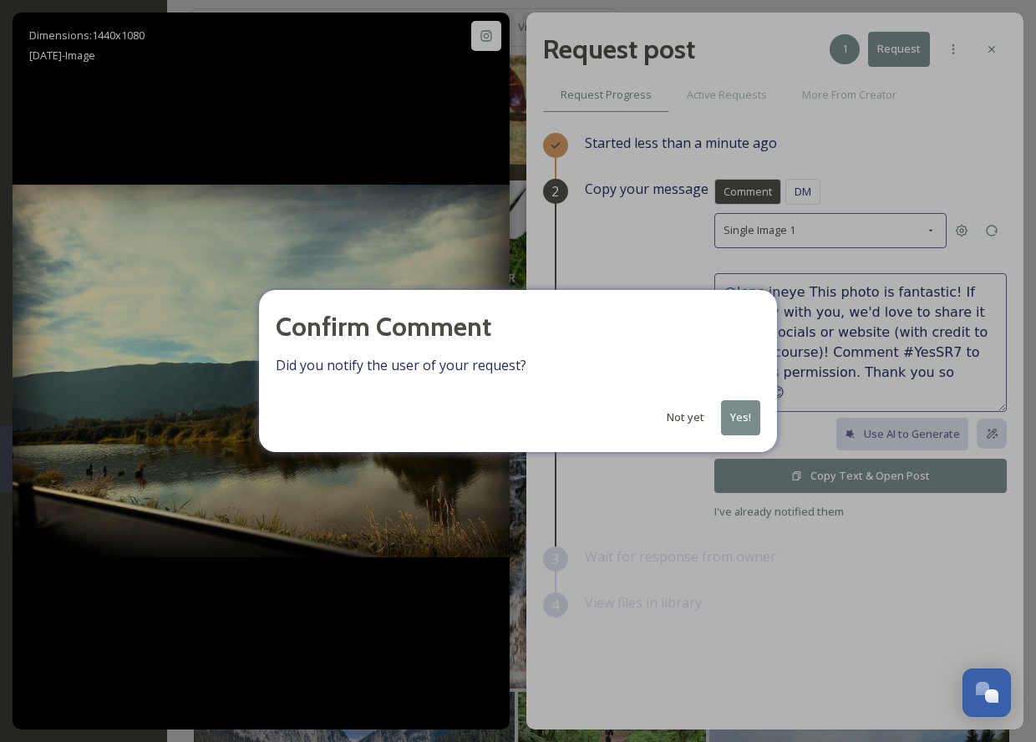
click at [736, 403] on button "Yes!" at bounding box center [740, 417] width 39 height 34
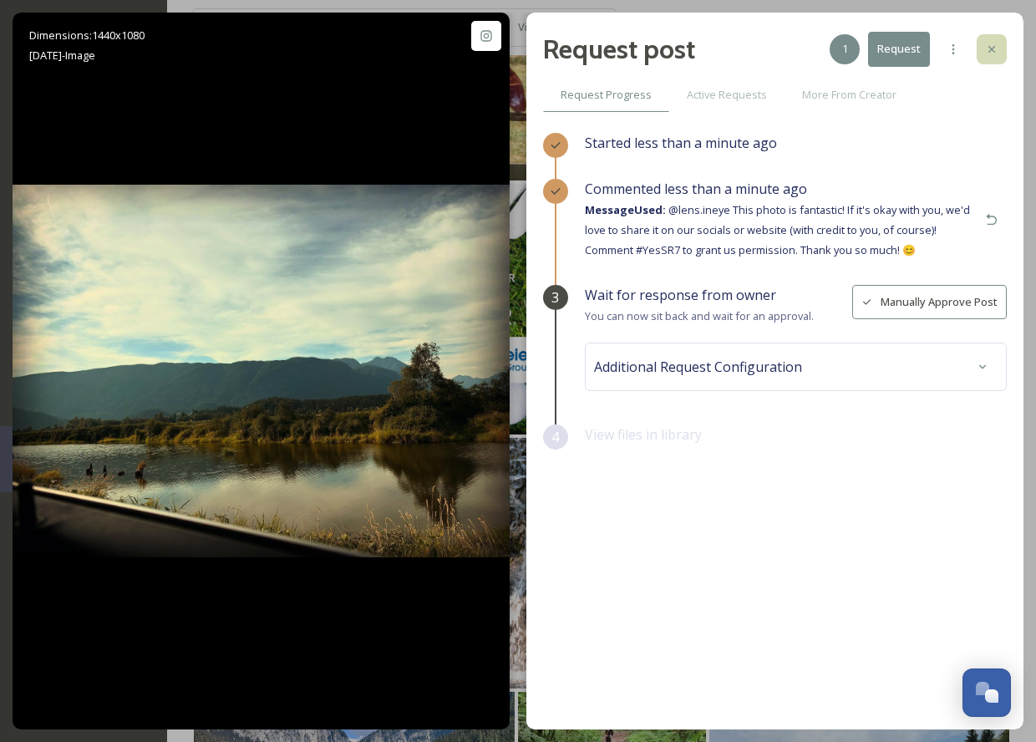
click at [987, 49] on icon at bounding box center [991, 49] width 13 height 13
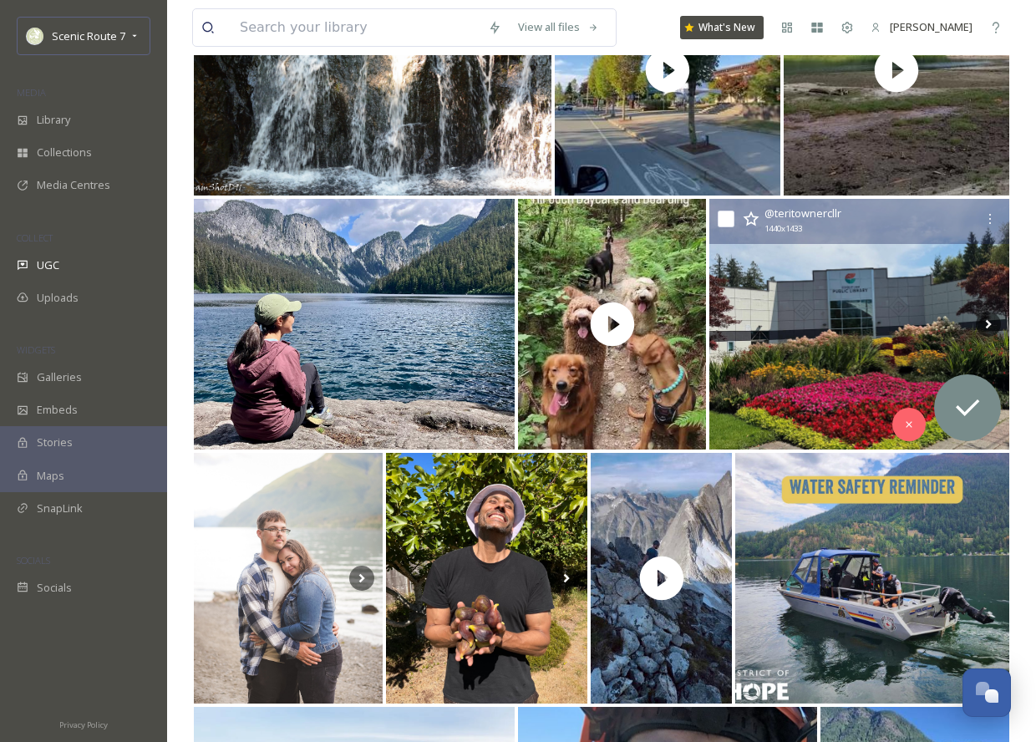
scroll to position [3117, 0]
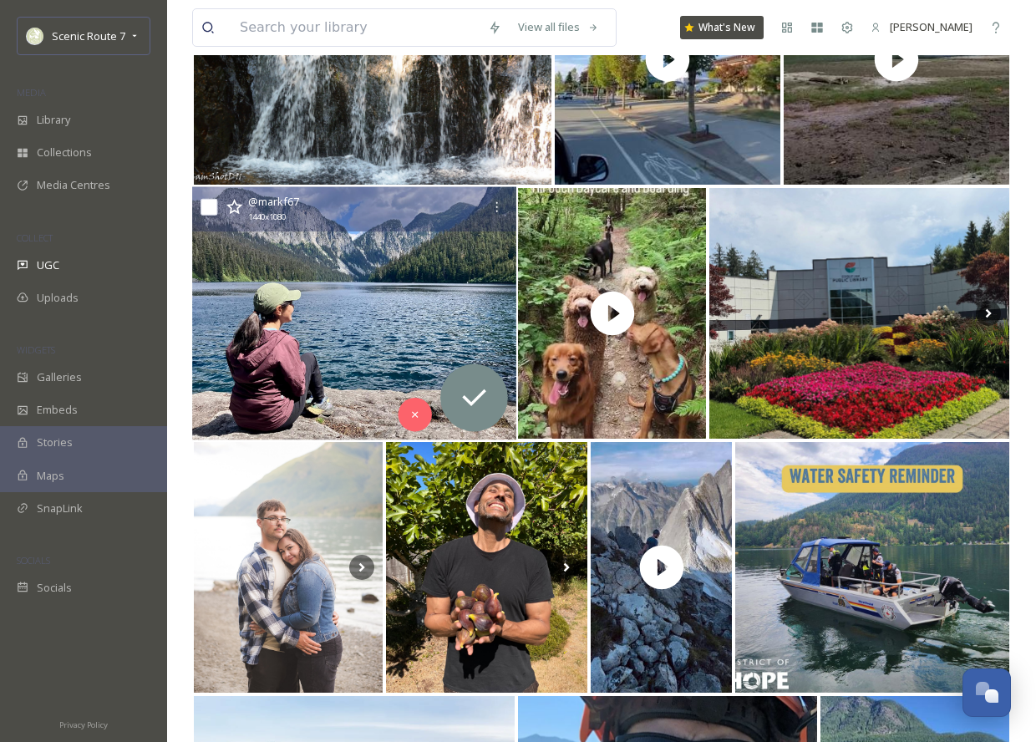
click at [342, 315] on img at bounding box center [354, 313] width 324 height 253
